Goal: Task Accomplishment & Management: Manage account settings

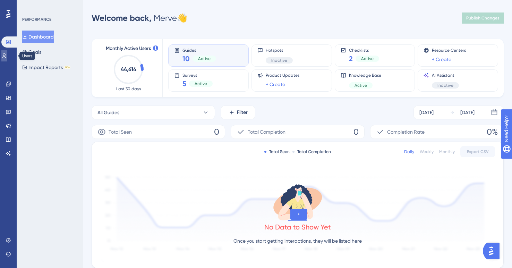
click at [0, 0] on icon at bounding box center [0, 0] width 0 height 0
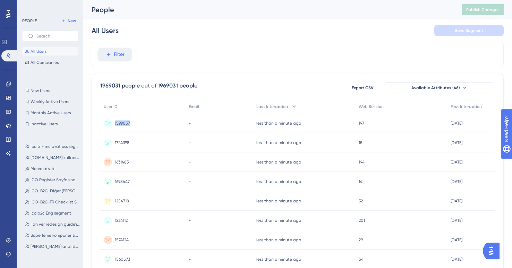
drag, startPoint x: 132, startPoint y: 122, endPoint x: 114, endPoint y: 123, distance: 18.4
click at [114, 123] on div "1599057 1599057" at bounding box center [142, 122] width 85 height 19
click at [0, 0] on icon at bounding box center [0, 0] width 0 height 0
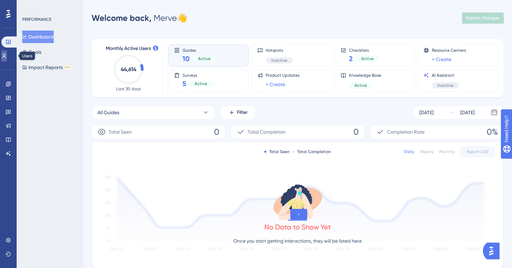
click at [0, 0] on icon at bounding box center [0, 0] width 0 height 0
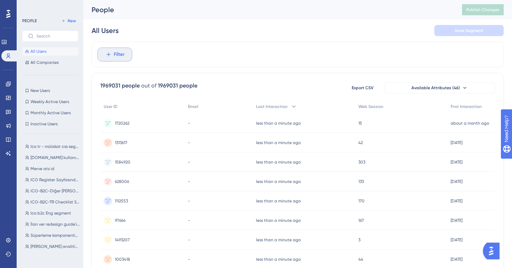
click at [122, 53] on span "Filter" at bounding box center [119, 54] width 11 height 8
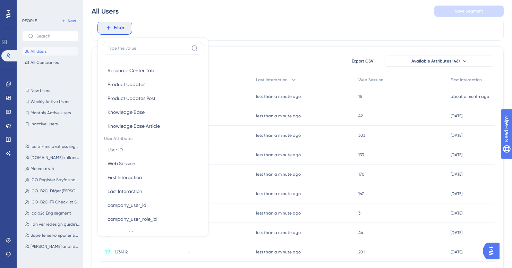
scroll to position [261, 0]
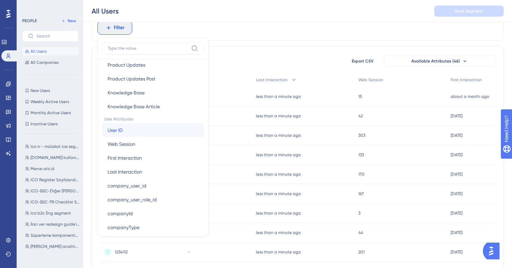
click at [128, 134] on button "User ID User ID" at bounding box center [153, 130] width 102 height 14
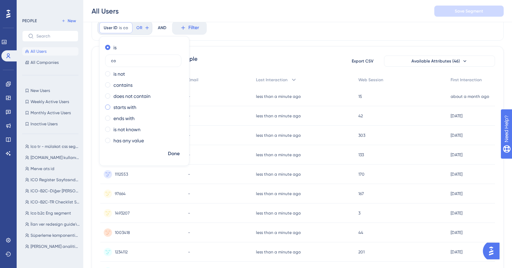
type input "co"
click at [110, 106] on span at bounding box center [107, 106] width 5 height 5
click at [112, 105] on input "radio" at bounding box center [112, 105] width 0 height 0
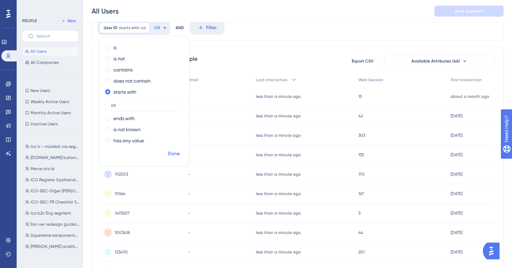
click at [175, 157] on button "Done" at bounding box center [173, 153] width 19 height 12
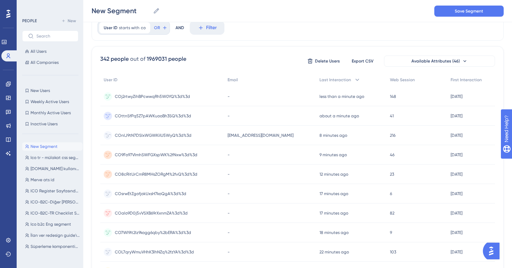
scroll to position [0, 0]
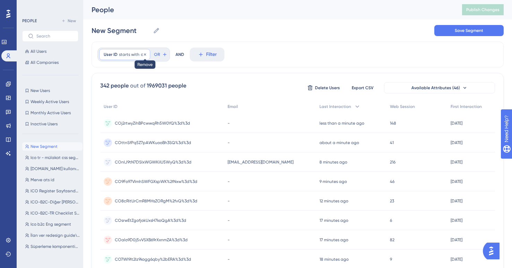
click at [144, 52] on icon at bounding box center [145, 54] width 4 height 4
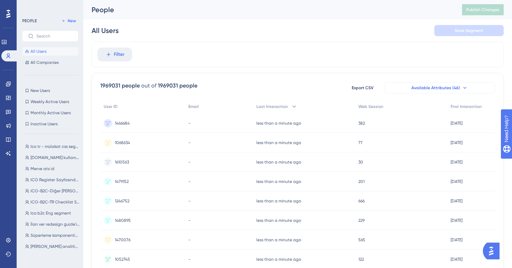
click at [453, 88] on span "Available Attributes (46)" at bounding box center [435, 88] width 49 height 6
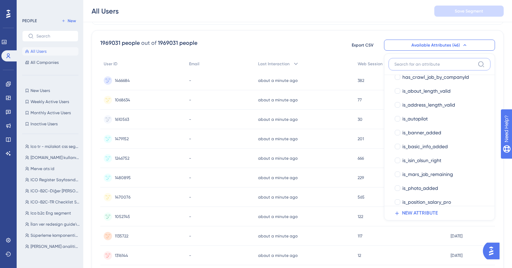
scroll to position [266, 0]
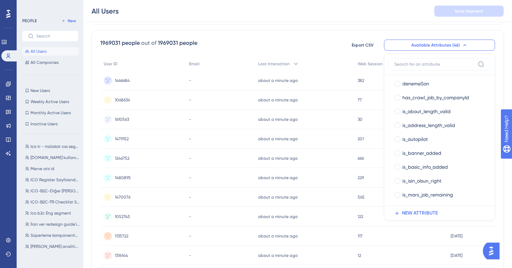
click at [417, 31] on div "1969031 people out of 1969031 people Export CSV Available Attributes (46) User …" at bounding box center [298, 260] width 412 height 460
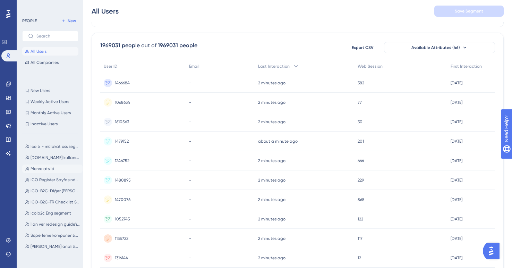
scroll to position [0, 0]
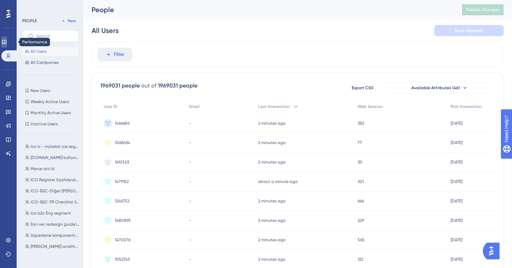
click at [0, 0] on icon at bounding box center [0, 0] width 0 height 0
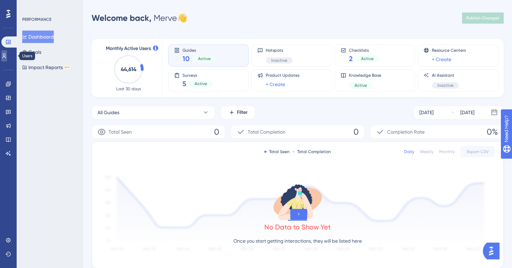
click at [0, 0] on icon at bounding box center [0, 0] width 0 height 0
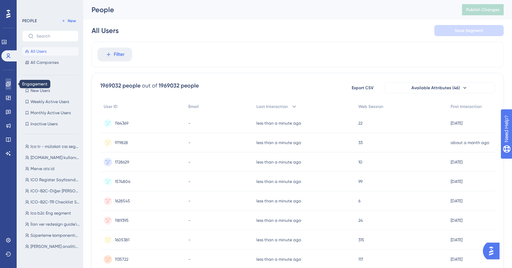
click at [0, 0] on icon at bounding box center [0, 0] width 0 height 0
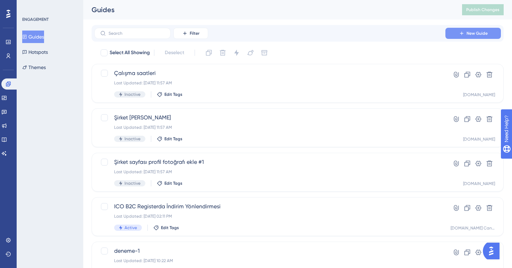
click at [461, 34] on icon at bounding box center [462, 34] width 6 height 6
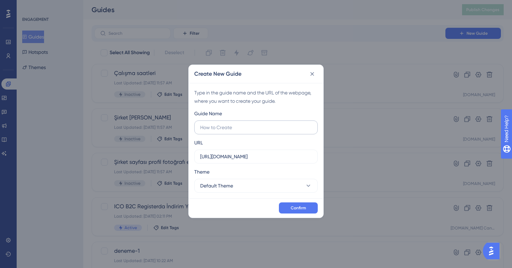
type input "d"
type input "sude deneme"
click at [246, 186] on button "Default Theme" at bounding box center [255, 186] width 123 height 14
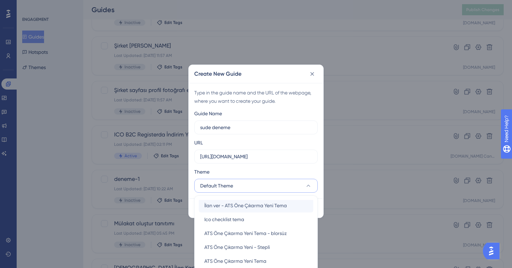
scroll to position [28, 0]
click at [237, 207] on span "İlan ver - ATS Öne Çıkarma Yeni Tema" at bounding box center [245, 206] width 83 height 8
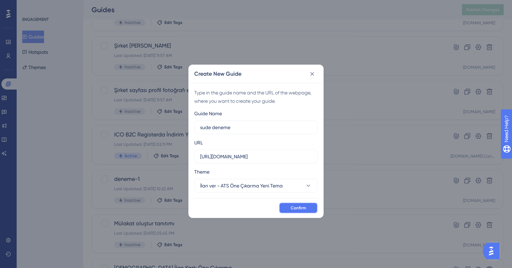
click at [294, 210] on span "Confirm" at bounding box center [298, 208] width 15 height 6
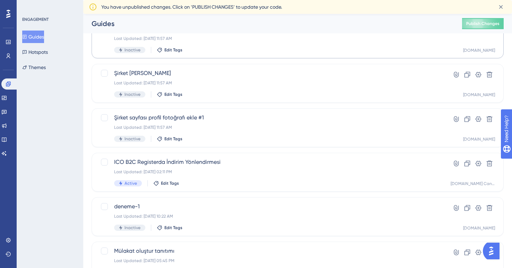
scroll to position [271, 0]
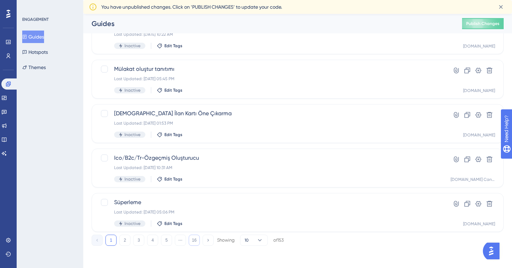
click at [192, 240] on button "16" at bounding box center [194, 239] width 11 height 11
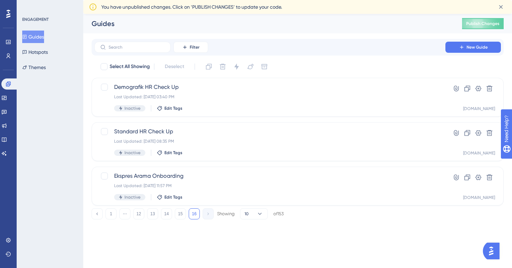
scroll to position [0, 0]
click at [181, 216] on button "15" at bounding box center [180, 213] width 11 height 11
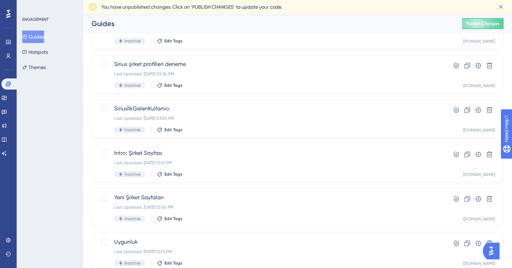
scroll to position [271, 0]
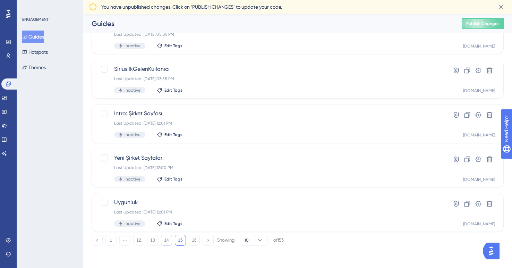
click at [165, 239] on button "14" at bounding box center [166, 239] width 11 height 11
click at [114, 238] on button "1" at bounding box center [110, 239] width 11 height 11
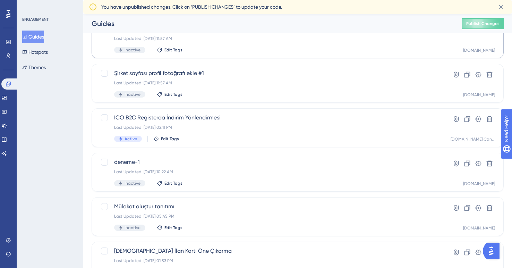
scroll to position [188, 0]
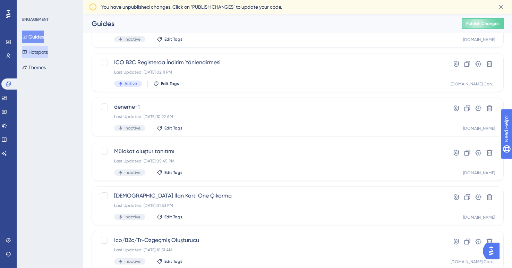
click at [47, 52] on button "Hotspots" at bounding box center [35, 52] width 26 height 12
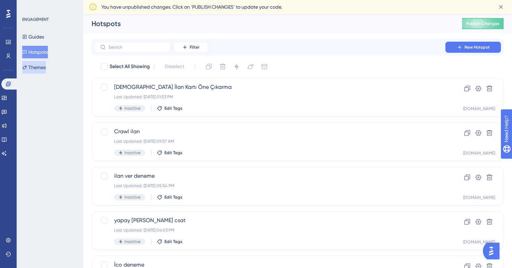
click at [45, 68] on button "Themes" at bounding box center [34, 67] width 24 height 12
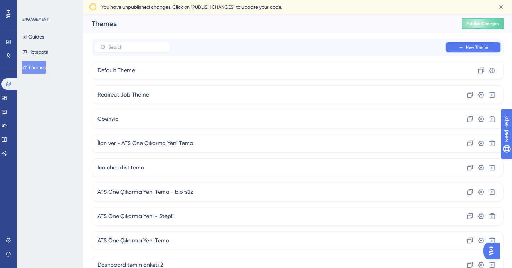
click at [461, 45] on icon at bounding box center [461, 47] width 6 height 6
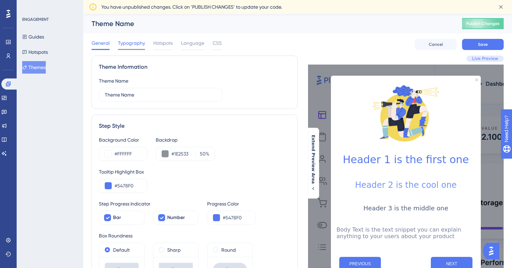
click at [136, 41] on span "Typography" at bounding box center [131, 43] width 27 height 8
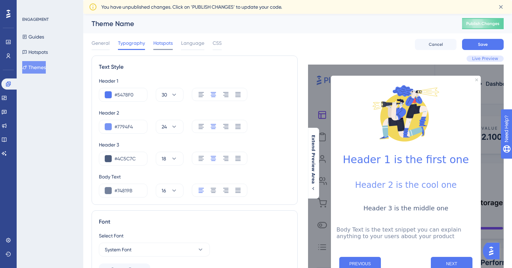
click at [164, 42] on span "Hotspots" at bounding box center [162, 43] width 19 height 8
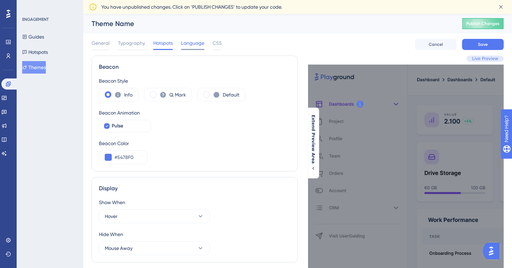
click at [187, 42] on span "Language" at bounding box center [192, 43] width 23 height 8
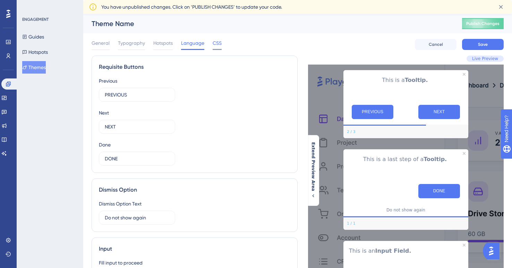
click at [214, 44] on span "CSS" at bounding box center [217, 43] width 9 height 8
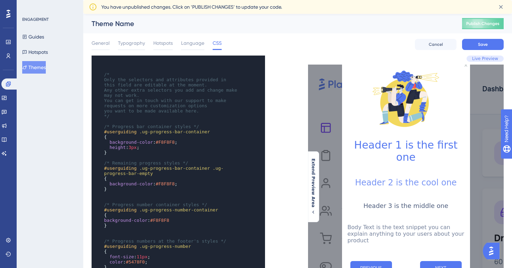
click at [39, 66] on button "Themes" at bounding box center [34, 67] width 24 height 12
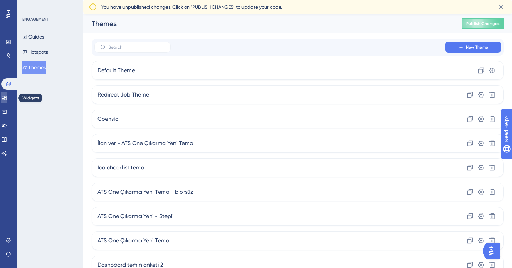
click at [7, 98] on icon at bounding box center [4, 98] width 6 height 6
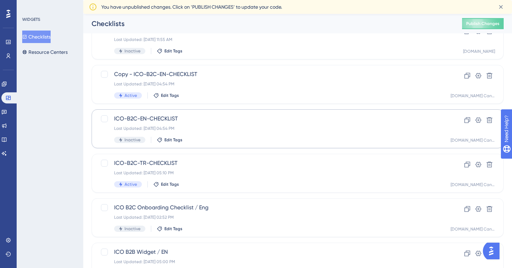
scroll to position [44, 0]
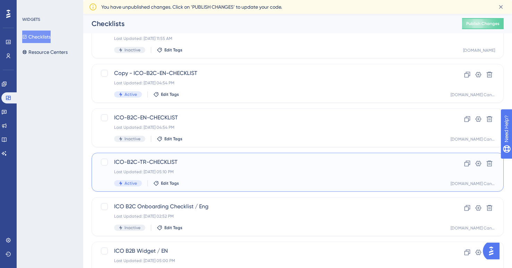
click at [206, 173] on div "Last Updated: [DATE] 05:10 PM" at bounding box center [269, 172] width 311 height 6
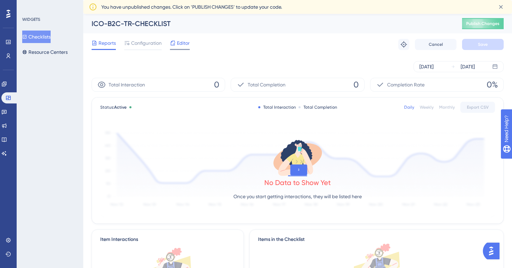
click at [176, 44] on div "Editor" at bounding box center [180, 43] width 20 height 8
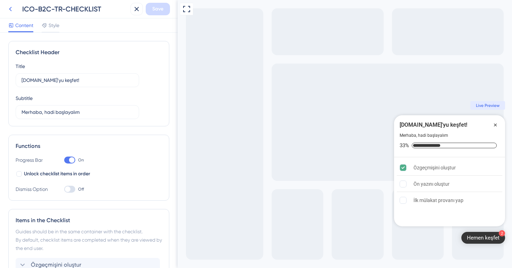
click at [8, 8] on icon at bounding box center [10, 9] width 8 height 8
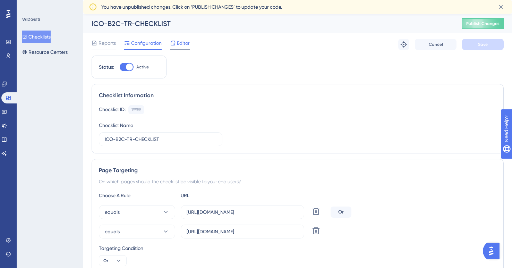
click at [182, 44] on span "Editor" at bounding box center [183, 43] width 13 height 8
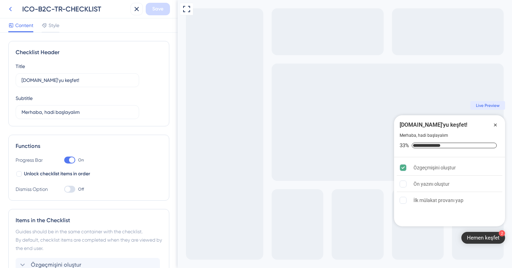
click at [12, 11] on icon at bounding box center [10, 9] width 8 height 8
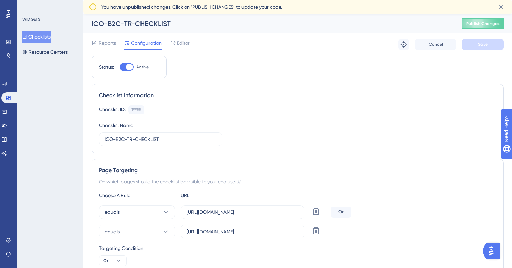
click at [44, 36] on button "Checklists" at bounding box center [36, 37] width 28 height 12
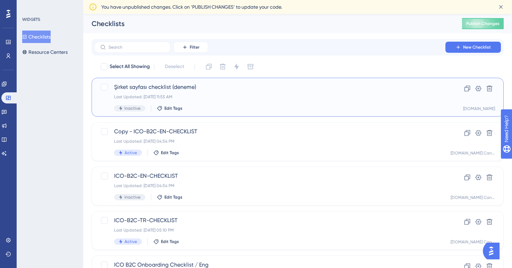
click at [193, 96] on div "Last Updated: [DATE] 11:55 AM" at bounding box center [269, 97] width 311 height 6
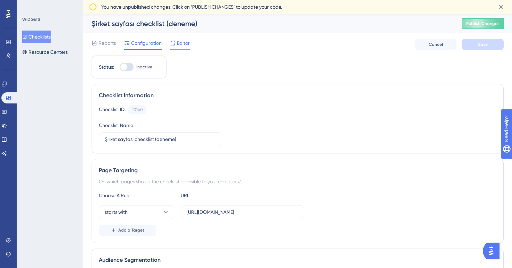
click at [184, 42] on span "Editor" at bounding box center [183, 43] width 13 height 8
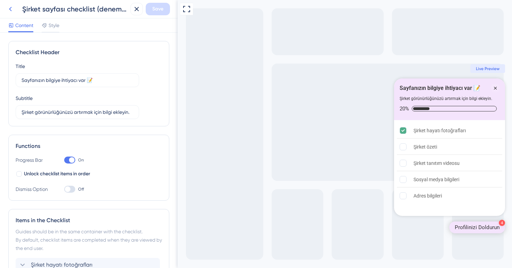
click at [10, 10] on icon at bounding box center [10, 9] width 3 height 5
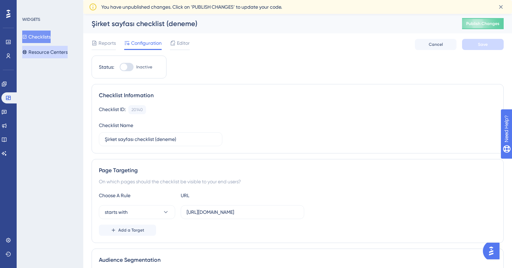
click at [52, 52] on button "Resource Centers" at bounding box center [44, 52] width 45 height 12
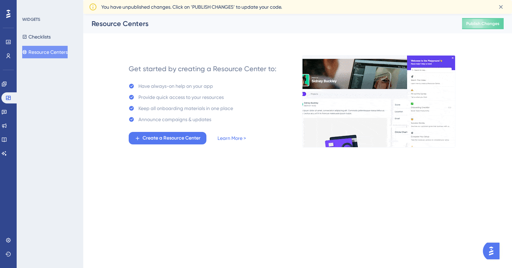
click at [494, 248] on img "Open AI Assistant Launcher" at bounding box center [491, 251] width 12 height 12
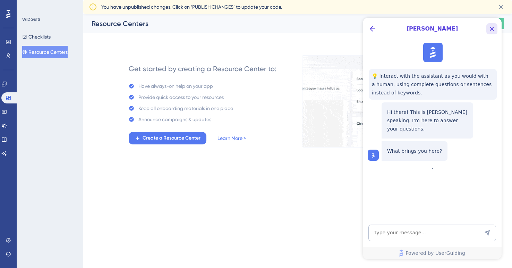
click at [490, 28] on icon "Close Button" at bounding box center [492, 29] width 8 height 8
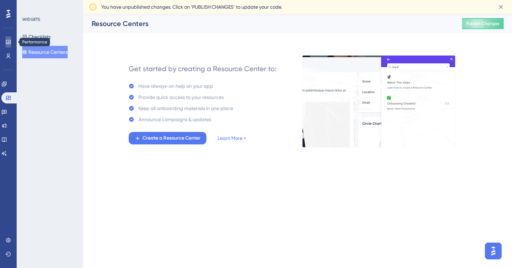
click at [9, 44] on icon at bounding box center [9, 42] width 6 height 6
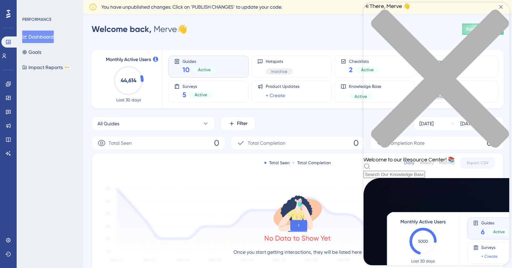
scroll to position [249, 0]
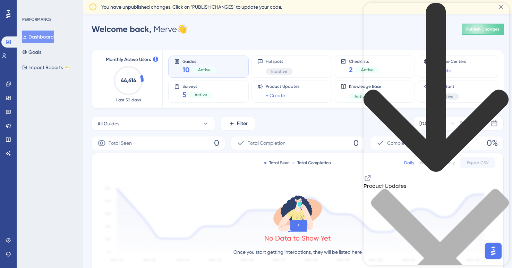
click at [372, 174] on icon "Resource Center Header" at bounding box center [368, 178] width 8 height 8
click at [8, 101] on link at bounding box center [9, 97] width 6 height 11
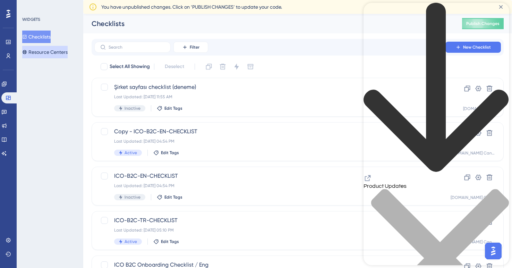
click at [56, 47] on button "Resource Centers" at bounding box center [44, 52] width 45 height 12
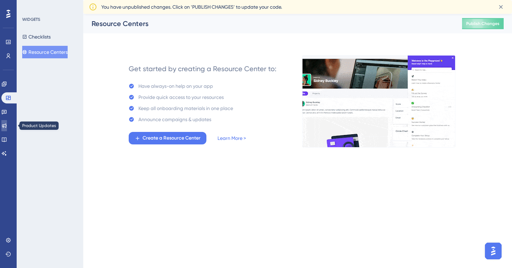
click at [7, 125] on icon at bounding box center [4, 126] width 6 height 6
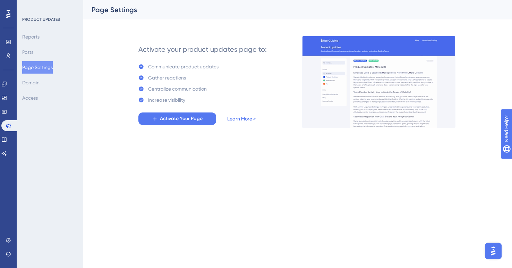
click at [235, 118] on link "Learn More >" at bounding box center [241, 118] width 28 height 8
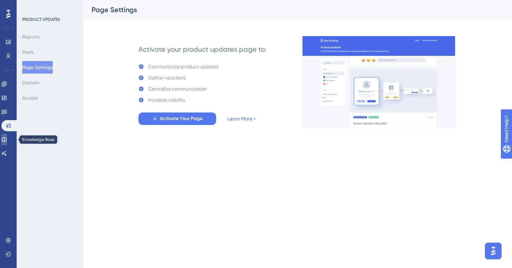
click at [7, 139] on icon at bounding box center [4, 140] width 6 height 6
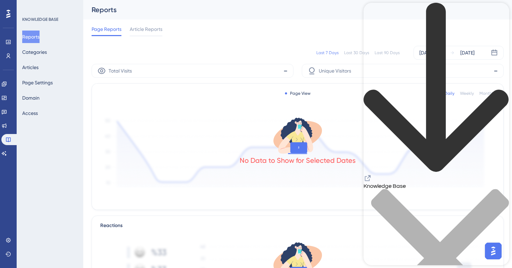
click at [500, 189] on div "close resource center" at bounding box center [437, 262] width 146 height 147
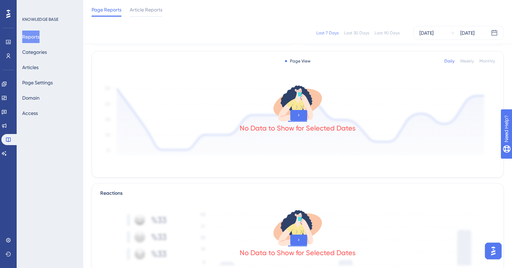
scroll to position [32, 0]
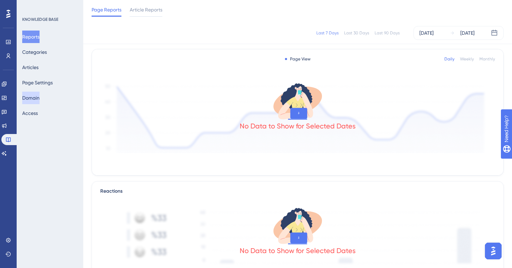
click at [40, 100] on button "Domain" at bounding box center [30, 98] width 17 height 12
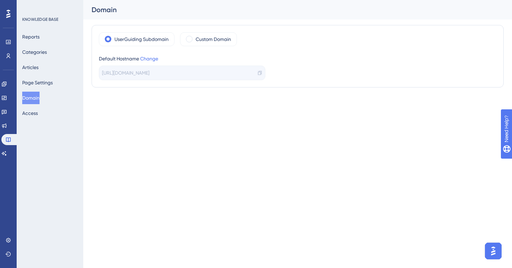
click at [260, 74] on icon at bounding box center [259, 72] width 5 height 5
click at [37, 114] on button "Access" at bounding box center [30, 113] width 16 height 12
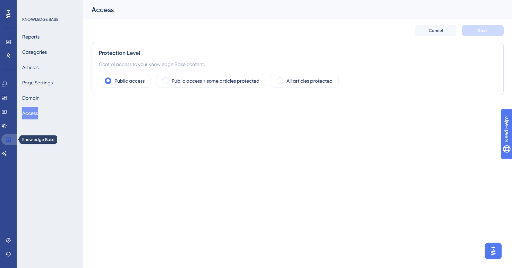
click at [8, 138] on icon at bounding box center [9, 140] width 6 height 6
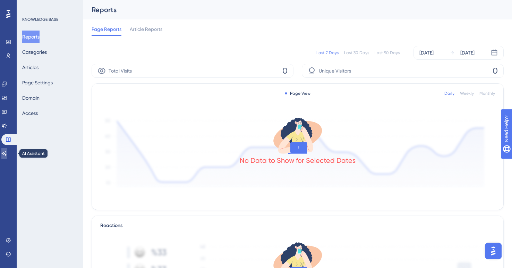
click at [7, 153] on icon at bounding box center [4, 153] width 5 height 5
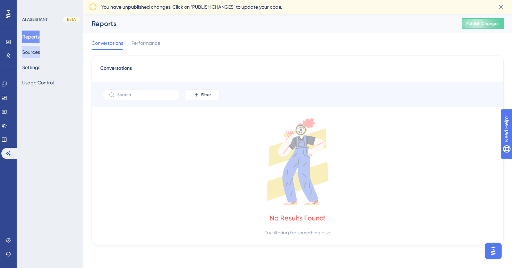
click at [40, 53] on button "Sources" at bounding box center [31, 52] width 18 height 12
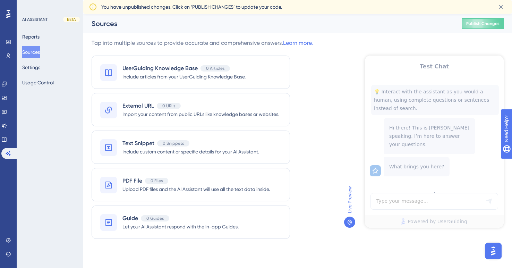
click at [495, 251] on img "Open AI Assistant Launcher" at bounding box center [493, 251] width 12 height 12
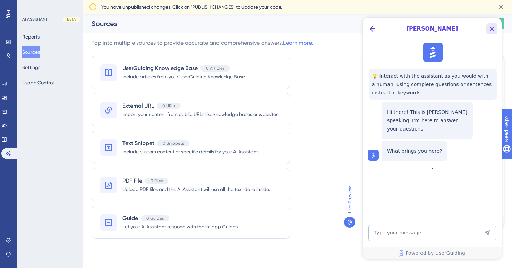
click at [490, 31] on icon "Close Button" at bounding box center [492, 29] width 8 height 8
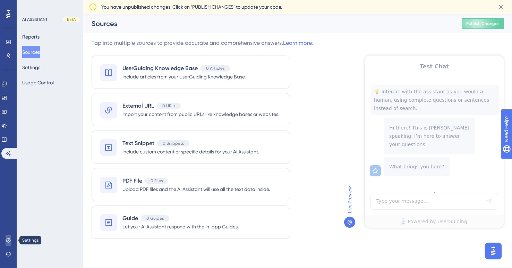
click at [8, 239] on icon at bounding box center [9, 240] width 6 height 6
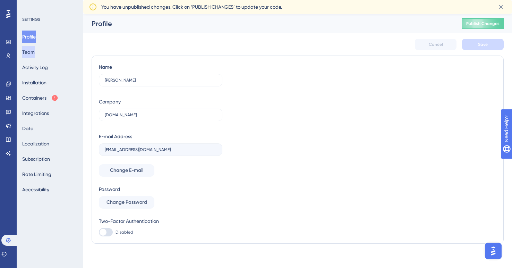
click at [35, 52] on button "Team" at bounding box center [28, 52] width 12 height 12
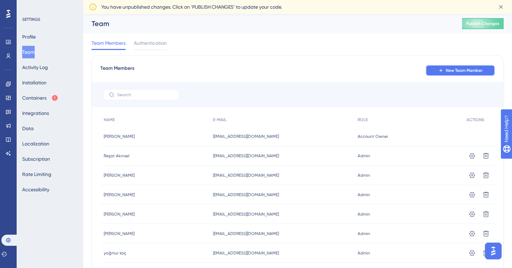
click at [460, 72] on span "New Team Member" at bounding box center [464, 71] width 37 height 6
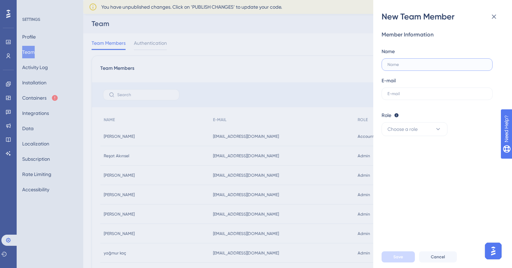
click at [403, 63] on input "text" at bounding box center [436, 64] width 99 height 5
type input "[PERSON_NAME]"
click at [396, 96] on input "text" at bounding box center [436, 93] width 99 height 5
click at [397, 95] on input "sude.dogruoglu@" at bounding box center [436, 93] width 99 height 5
click at [428, 92] on input "sude.dogruoglu@" at bounding box center [436, 93] width 99 height 5
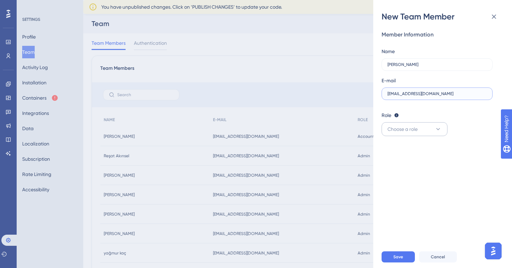
type input "[EMAIL_ADDRESS][DOMAIN_NAME]"
click at [429, 126] on button "Choose a role" at bounding box center [415, 129] width 66 height 14
click at [413, 151] on div "Admin Admin" at bounding box center [415, 150] width 46 height 14
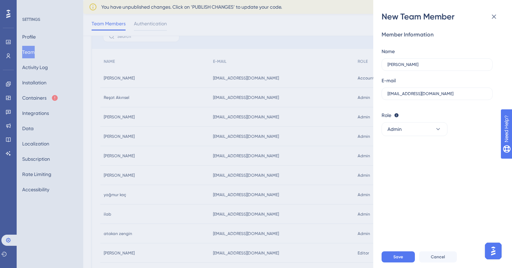
scroll to position [64, 0]
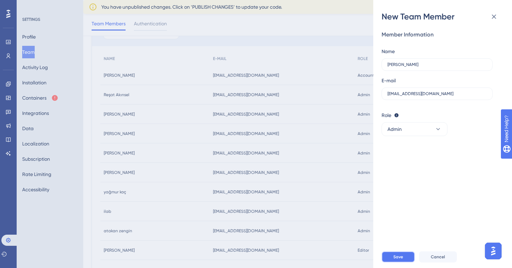
click at [406, 253] on button "Save" at bounding box center [398, 256] width 33 height 11
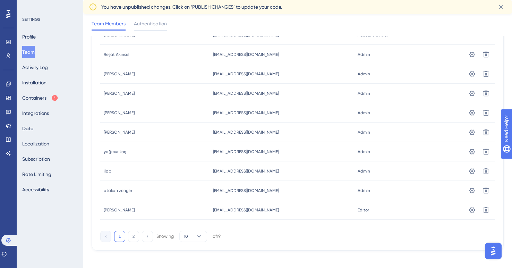
scroll to position [109, 0]
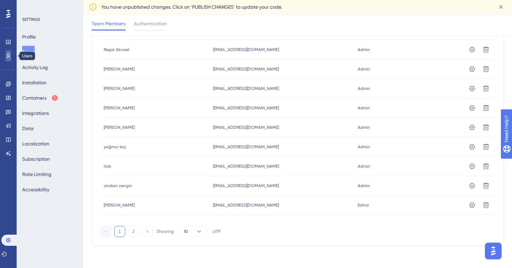
click at [9, 56] on icon at bounding box center [9, 56] width 6 height 6
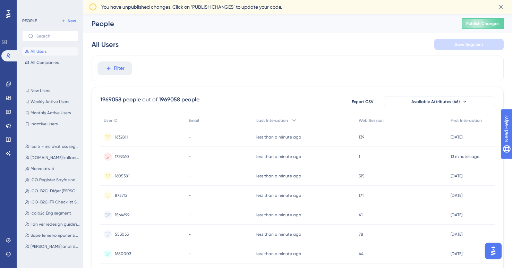
click at [494, 255] on img "Open AI Assistant Launcher" at bounding box center [493, 251] width 12 height 12
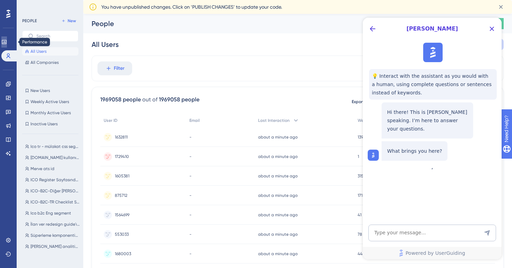
click at [7, 42] on icon at bounding box center [4, 42] width 6 height 6
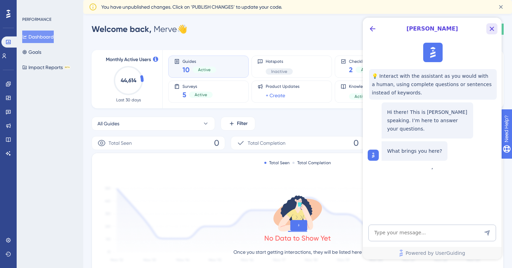
click at [489, 28] on icon "Close Button" at bounding box center [492, 29] width 8 height 8
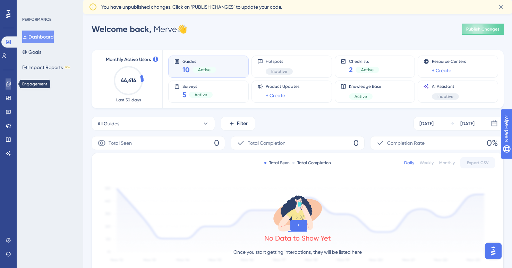
click at [8, 84] on icon at bounding box center [9, 84] width 6 height 6
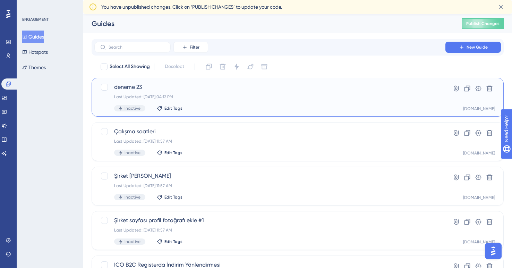
click at [217, 106] on div "Inactive Edit Tags" at bounding box center [269, 108] width 311 height 6
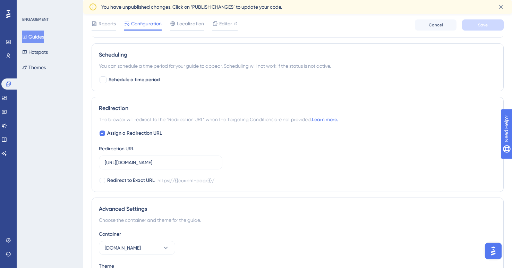
scroll to position [485, 0]
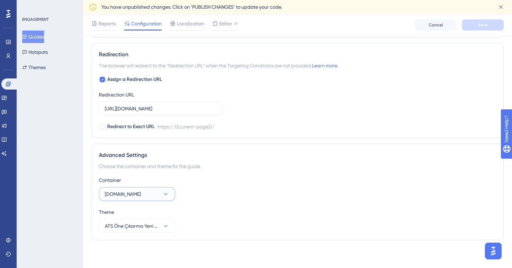
click at [157, 196] on button "[DOMAIN_NAME]" at bounding box center [137, 194] width 76 height 14
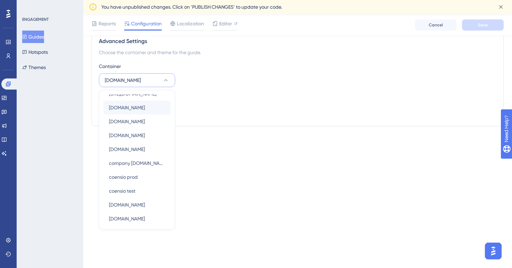
scroll to position [50, 0]
click at [131, 201] on span "[DOMAIN_NAME]" at bounding box center [127, 204] width 36 height 8
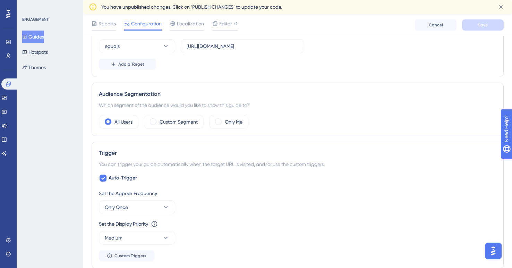
scroll to position [200, 0]
click at [163, 207] on icon at bounding box center [165, 207] width 7 height 7
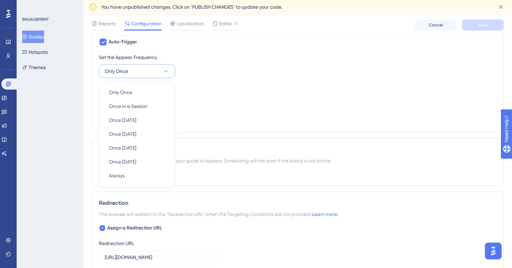
click at [164, 72] on icon at bounding box center [165, 71] width 7 height 7
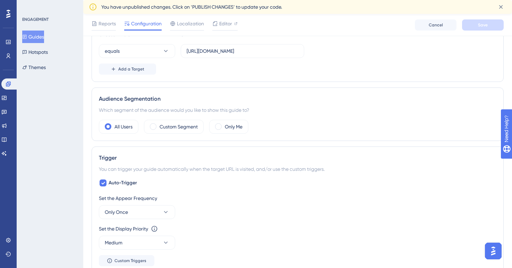
scroll to position [155, 0]
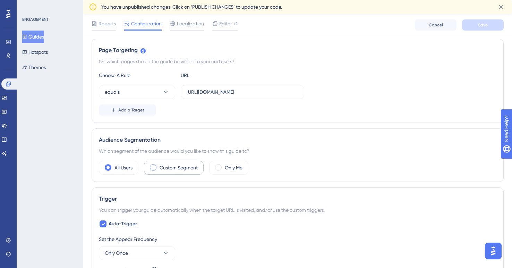
click at [159, 165] on div "Custom Segment" at bounding box center [174, 168] width 60 height 14
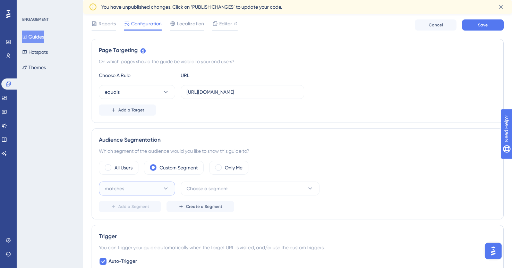
click at [164, 186] on icon at bounding box center [165, 188] width 7 height 7
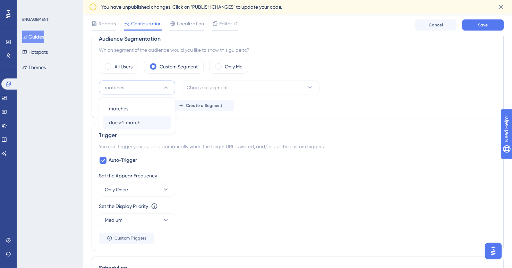
scroll to position [266, 0]
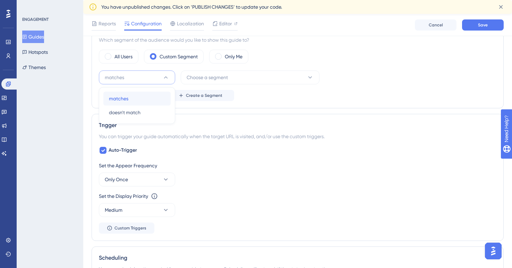
click at [141, 100] on div "matches matches" at bounding box center [137, 99] width 56 height 14
click at [219, 72] on button "Choose a segment" at bounding box center [250, 77] width 139 height 14
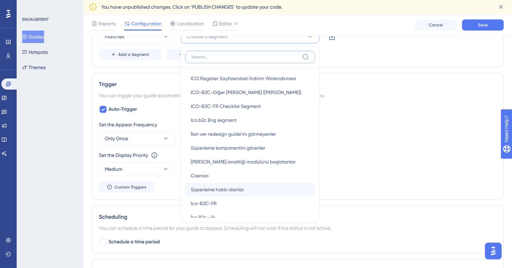
scroll to position [102, 0]
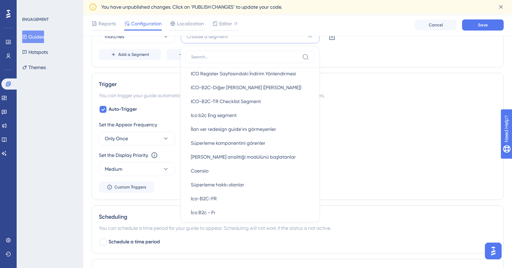
click at [325, 70] on div "Status: Inactive Guide Information Guide ID: 150590 Copy Guide Name deneme 23 G…" at bounding box center [298, 107] width 412 height 710
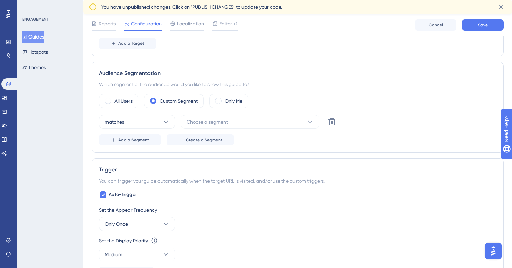
scroll to position [213, 0]
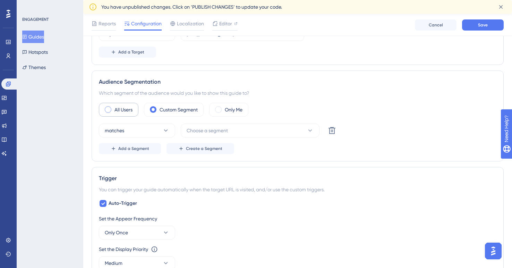
click at [110, 110] on span at bounding box center [108, 109] width 7 height 7
click at [113, 107] on input "radio" at bounding box center [113, 107] width 0 height 0
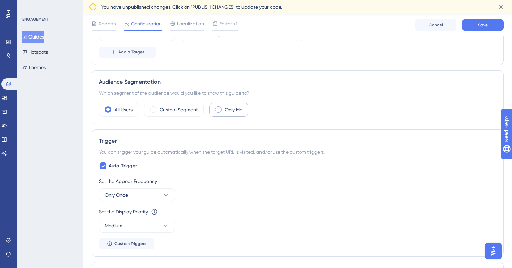
click at [221, 109] on span at bounding box center [218, 109] width 7 height 7
click at [224, 107] on input "radio" at bounding box center [224, 107] width 0 height 0
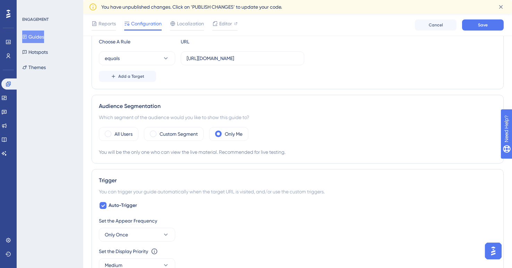
scroll to position [191, 0]
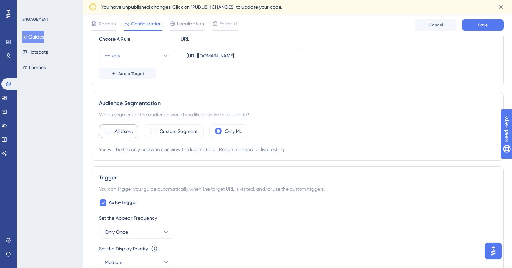
click at [119, 130] on label "All Users" at bounding box center [123, 131] width 18 height 8
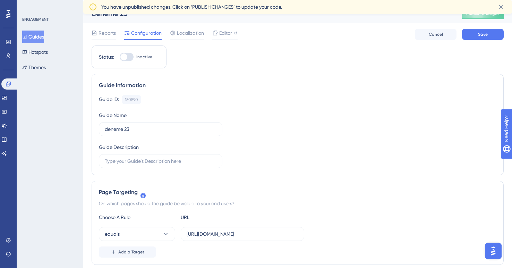
scroll to position [0, 0]
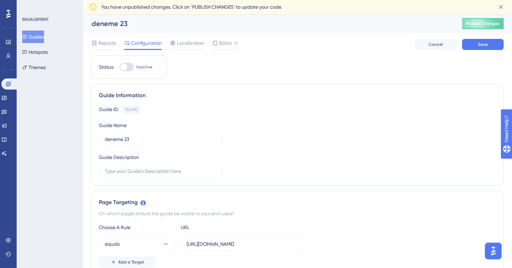
click at [414, 45] on div "Reports Configuration Localization Editor Cancel Save" at bounding box center [298, 44] width 412 height 22
click at [422, 45] on button "Cancel" at bounding box center [436, 44] width 42 height 11
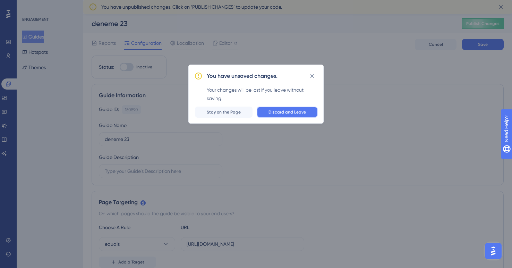
click at [267, 112] on button "Discard and Leave" at bounding box center [287, 111] width 61 height 11
